Goal: Information Seeking & Learning: Learn about a topic

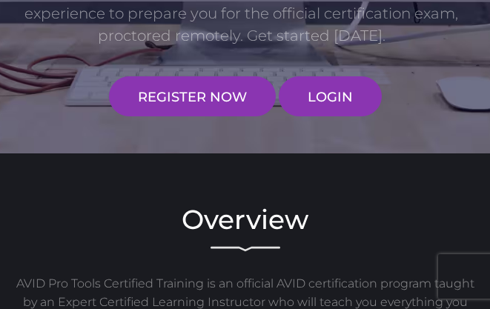
scroll to position [316, 0]
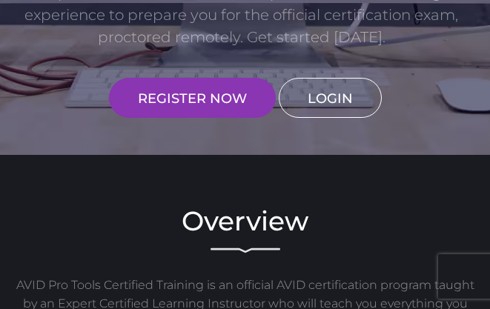
click at [344, 105] on link "LOGIN" at bounding box center [330, 98] width 103 height 40
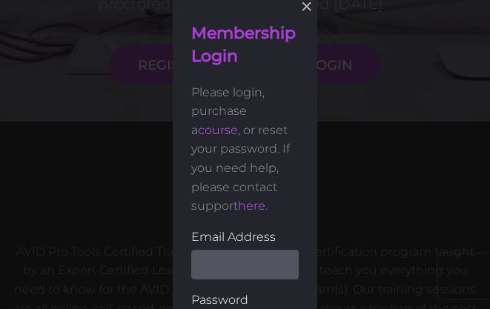
scroll to position [350, 0]
click at [231, 271] on input "email" at bounding box center [244, 264] width 107 height 30
type input "clarenceIsaac96@gmail.com"
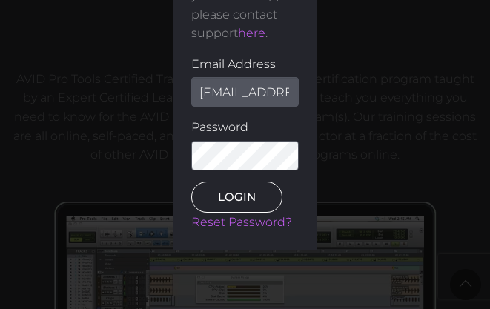
click at [221, 186] on button "LOGIN" at bounding box center [236, 197] width 91 height 31
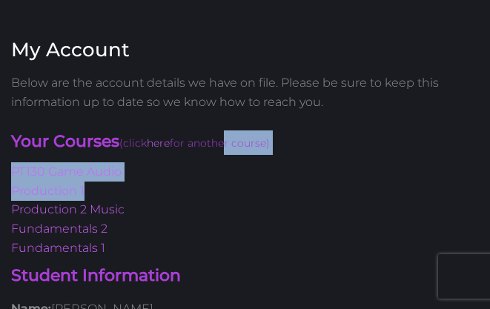
click at [229, 196] on div "Your Courses (click here for another course) PT130 Game Audio Production 1 Prod…" at bounding box center [245, 193] width 490 height 127
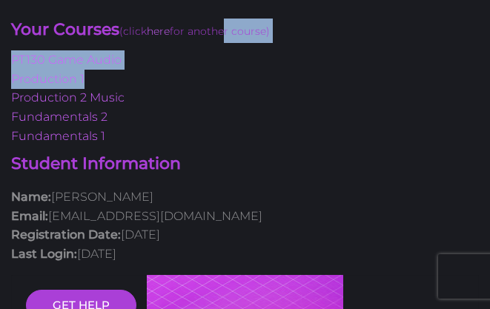
scroll to position [175, 0]
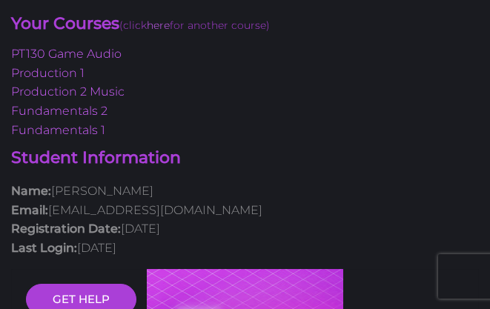
click at [297, 208] on p "Name: Clarence Brooks Email: clarenceisaac96@gmail.com Registration Date: March…" at bounding box center [245, 220] width 468 height 76
click at [64, 129] on link "Fundamentals 1" at bounding box center [58, 130] width 94 height 14
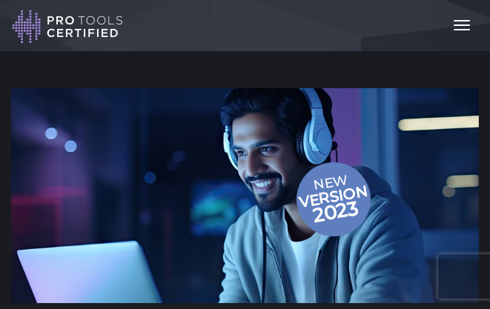
click at [239, 129] on img at bounding box center [245, 195] width 468 height 215
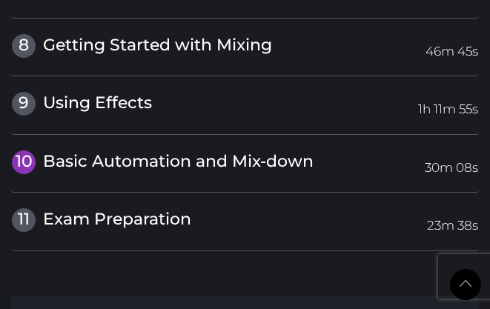
scroll to position [2597, 0]
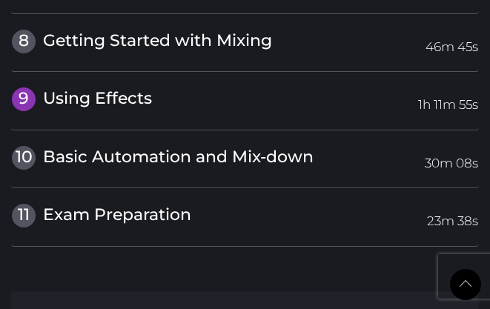
click at [93, 97] on span "Using Effects" at bounding box center [97, 98] width 109 height 20
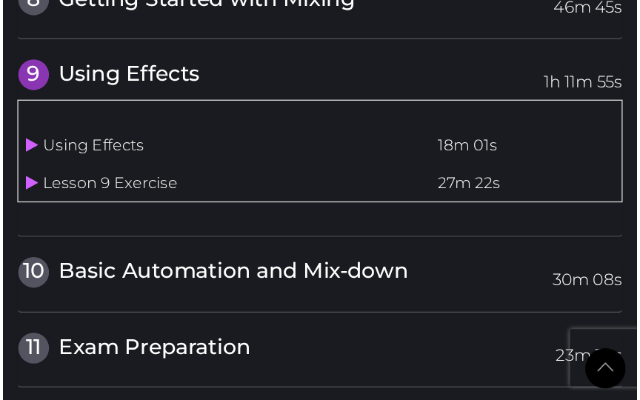
scroll to position [2362, 0]
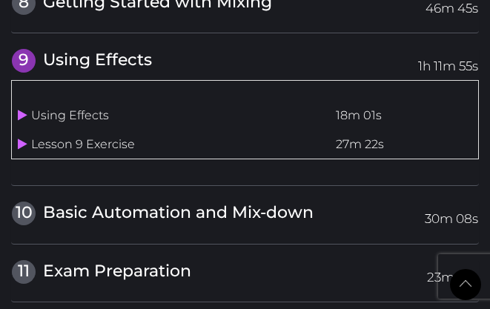
click at [13, 113] on td "Using Effects" at bounding box center [171, 116] width 318 height 29
click at [20, 112] on icon at bounding box center [23, 115] width 10 height 12
